Goal: Information Seeking & Learning: Learn about a topic

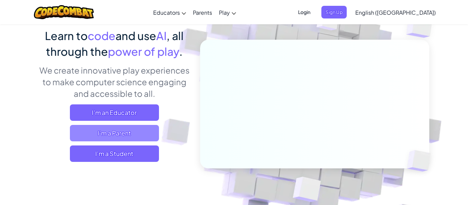
scroll to position [55, 0]
click at [132, 132] on span "I'm a Parent" at bounding box center [114, 133] width 89 height 16
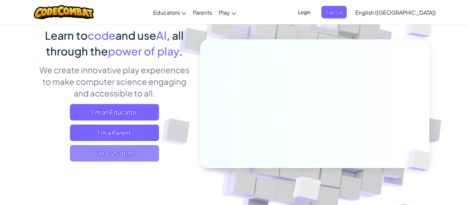
click at [140, 148] on span "I'm a Student" at bounding box center [114, 153] width 89 height 16
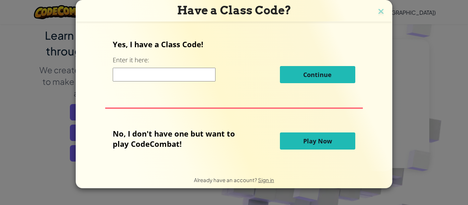
click at [300, 145] on button "Play Now" at bounding box center [317, 141] width 75 height 17
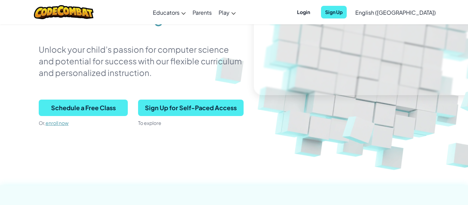
scroll to position [137, 0]
